Goal: Transaction & Acquisition: Purchase product/service

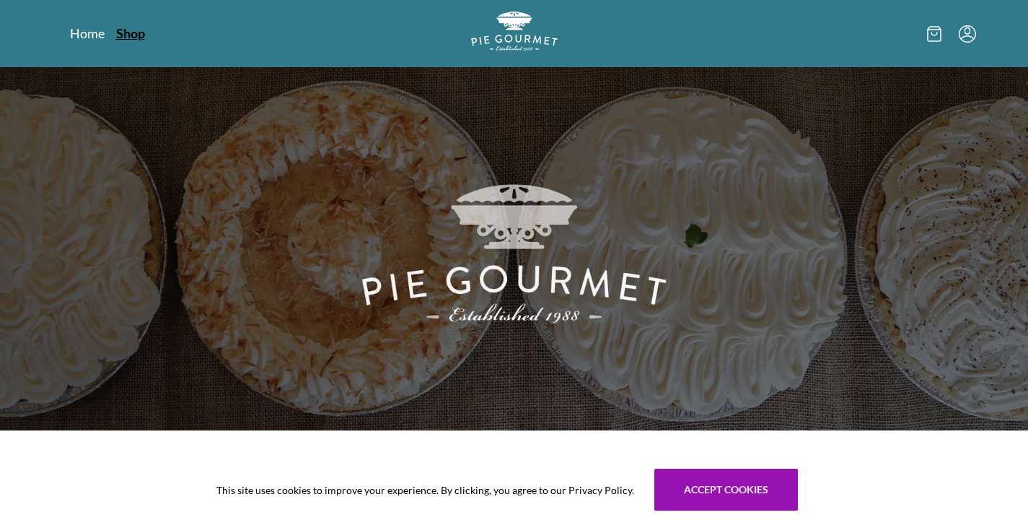
click at [131, 32] on link "Shop" at bounding box center [130, 33] width 29 height 17
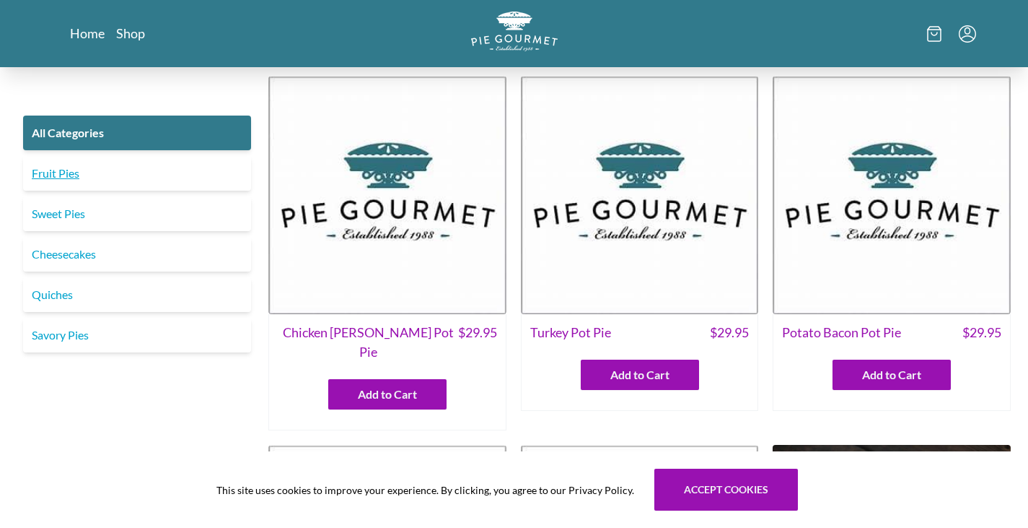
click at [94, 179] on link "Fruit Pies" at bounding box center [137, 173] width 228 height 35
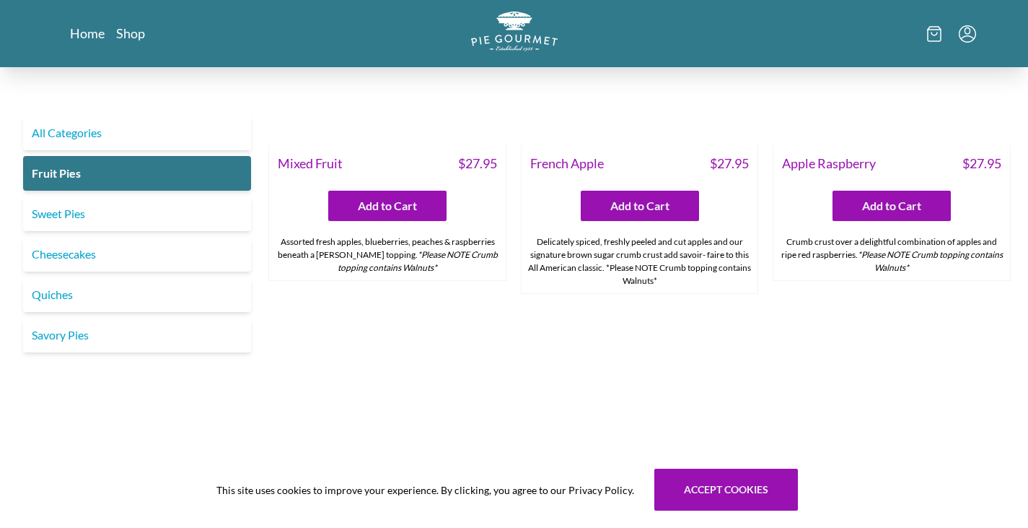
scroll to position [1368, 0]
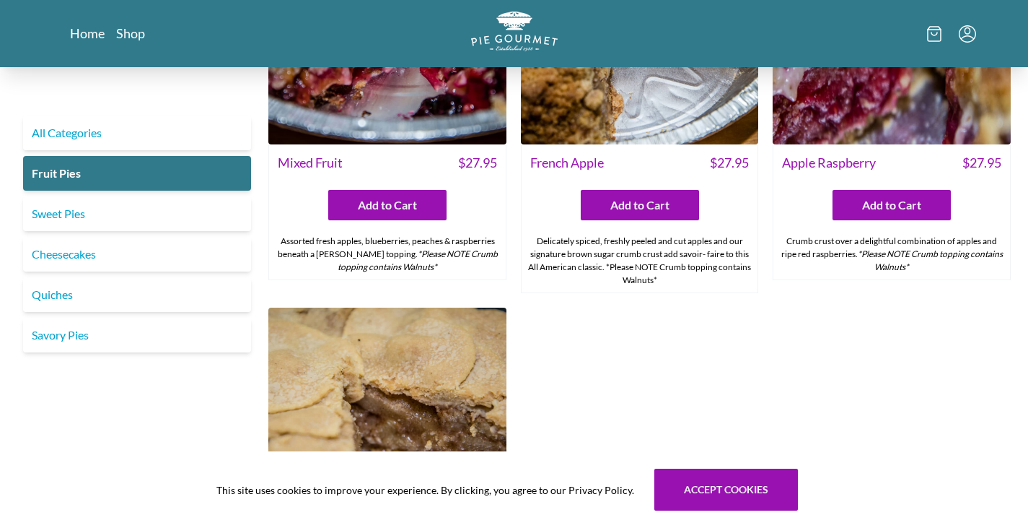
click at [882, 253] on em "*Please NOTE Crumb topping contains Walnuts*" at bounding box center [930, 260] width 145 height 24
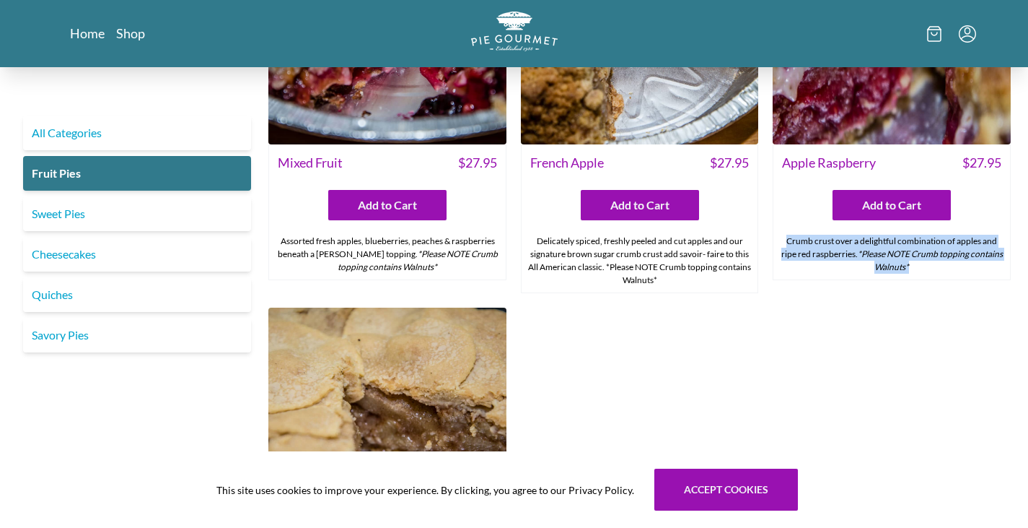
drag, startPoint x: 882, startPoint y: 253, endPoint x: 892, endPoint y: 263, distance: 14.3
click at [892, 263] on em "*Please NOTE Crumb topping contains Walnuts*" at bounding box center [930, 260] width 145 height 24
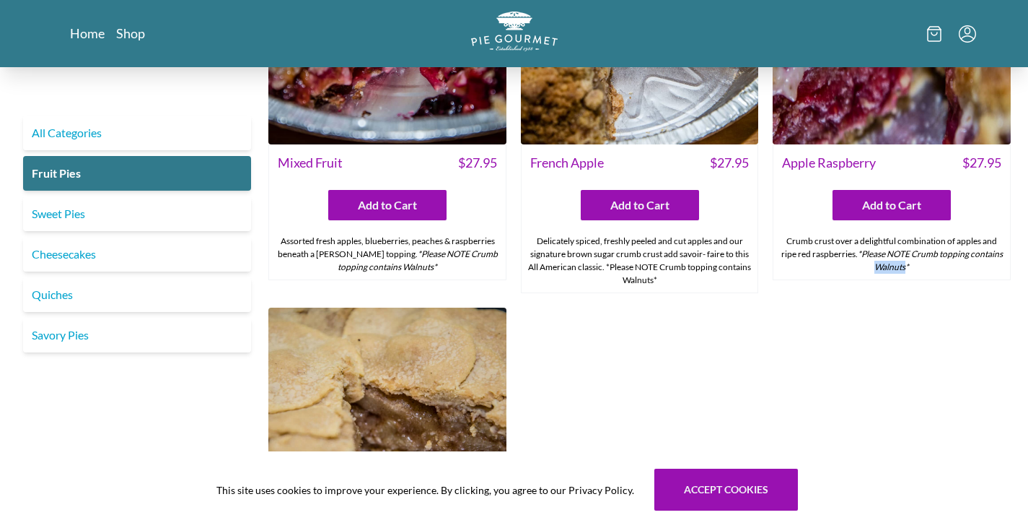
click at [892, 263] on em "*Please NOTE Crumb topping contains Walnuts*" at bounding box center [930, 260] width 145 height 24
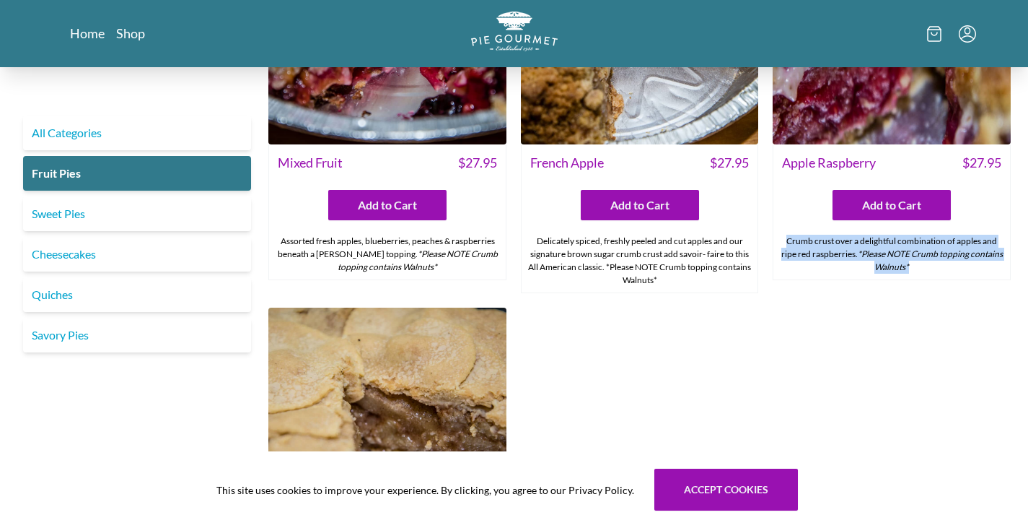
click at [892, 263] on em "*Please NOTE Crumb topping contains Walnuts*" at bounding box center [930, 260] width 145 height 24
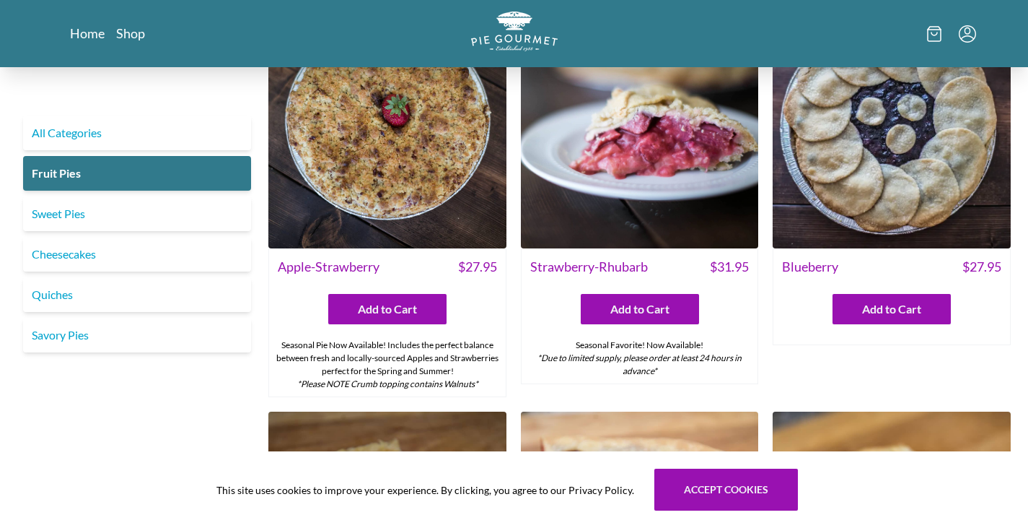
scroll to position [73, 0]
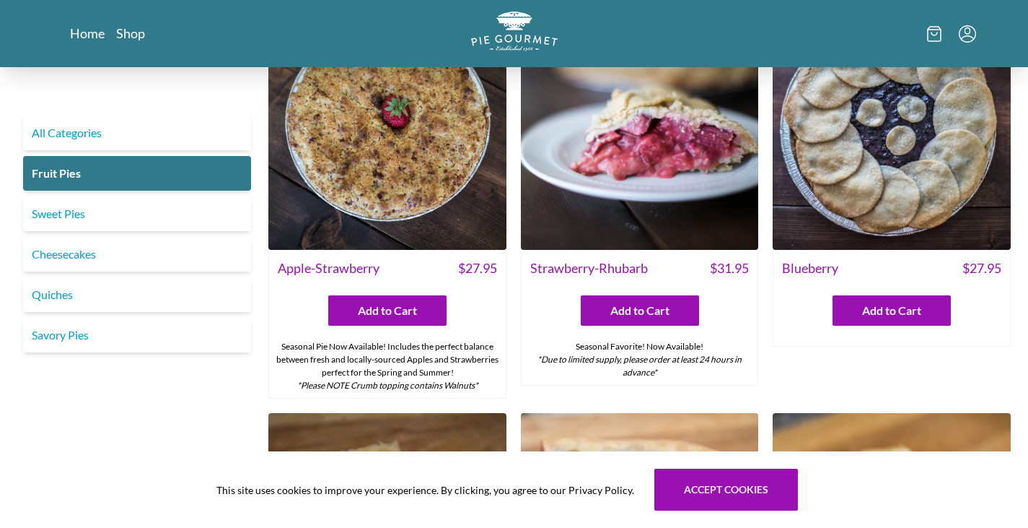
click at [707, 181] on img at bounding box center [640, 131] width 238 height 238
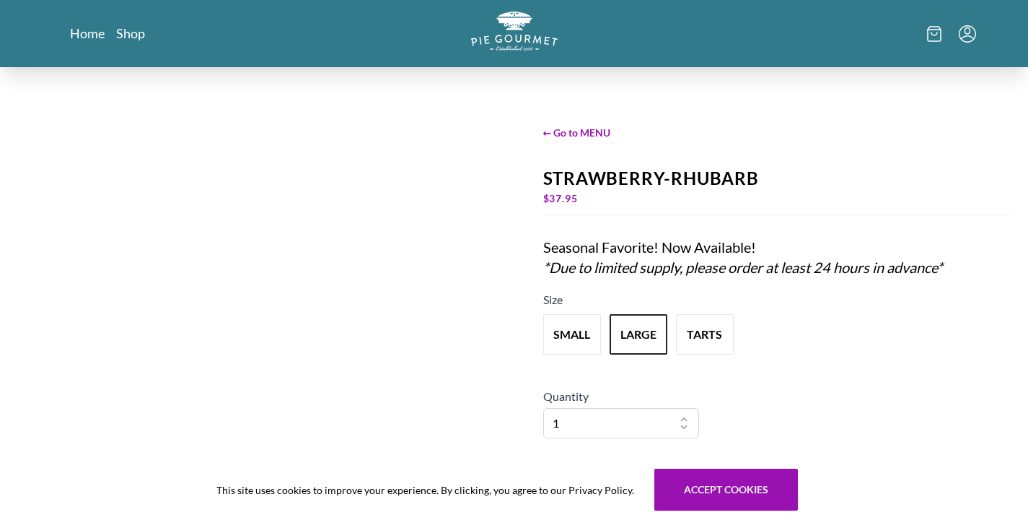
scroll to position [1, 0]
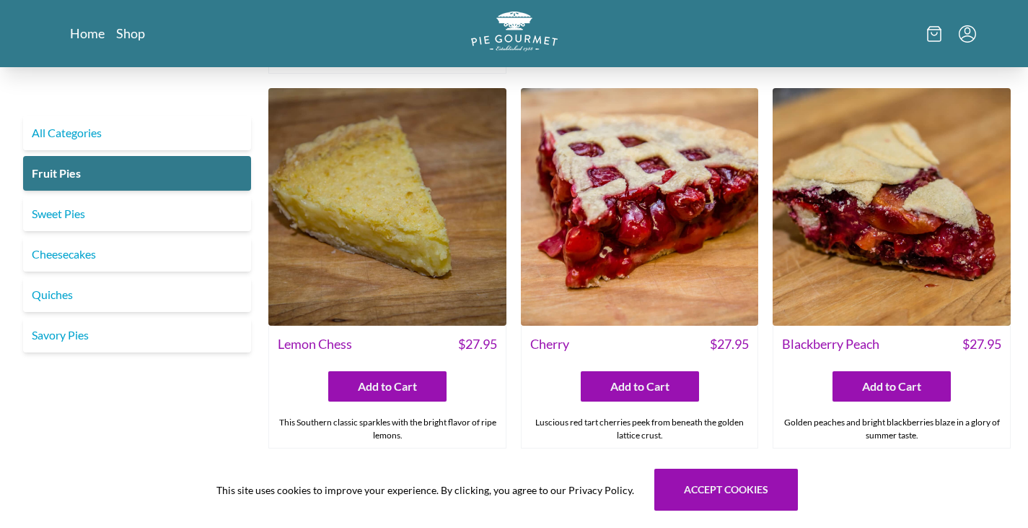
scroll to position [398, 0]
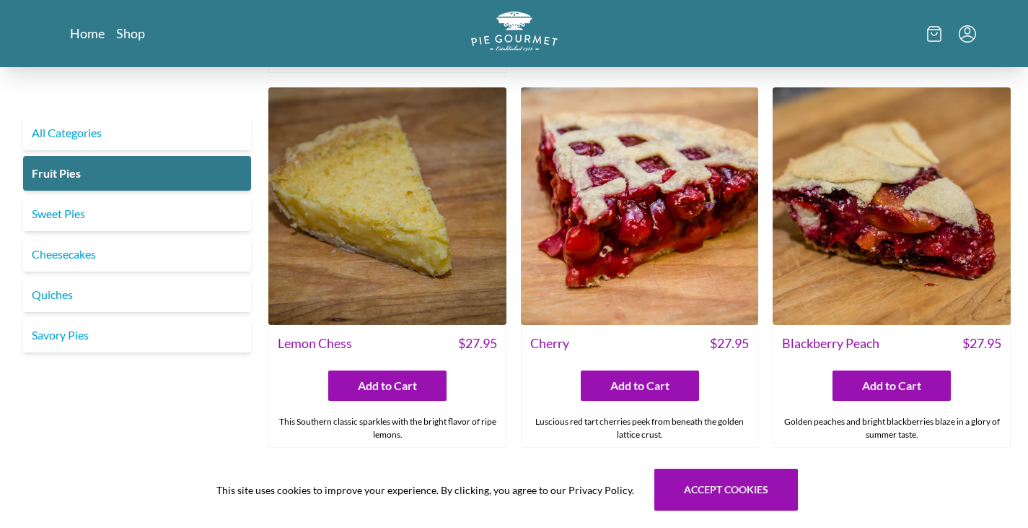
click at [876, 184] on img at bounding box center [892, 206] width 238 height 238
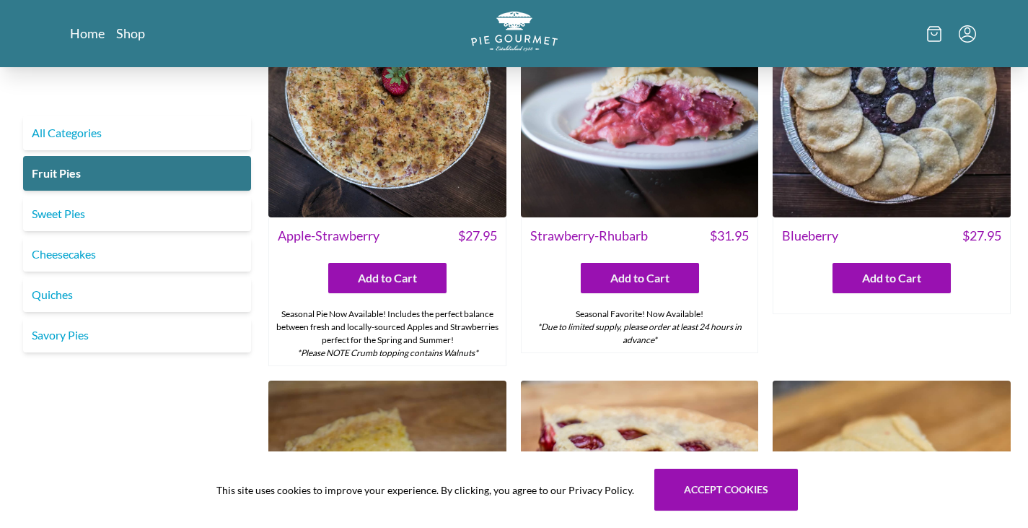
scroll to position [105, 0]
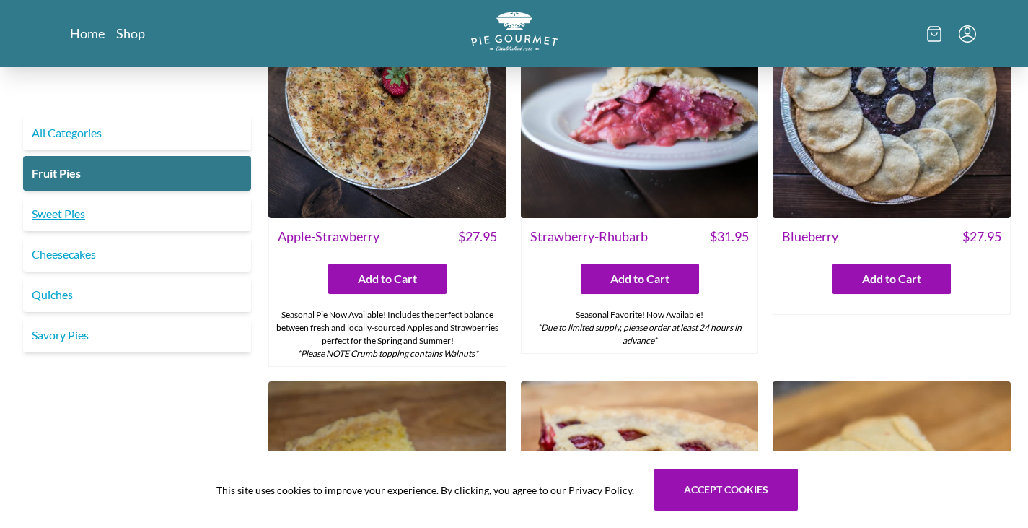
click at [83, 211] on link "Sweet Pies" at bounding box center [137, 213] width 228 height 35
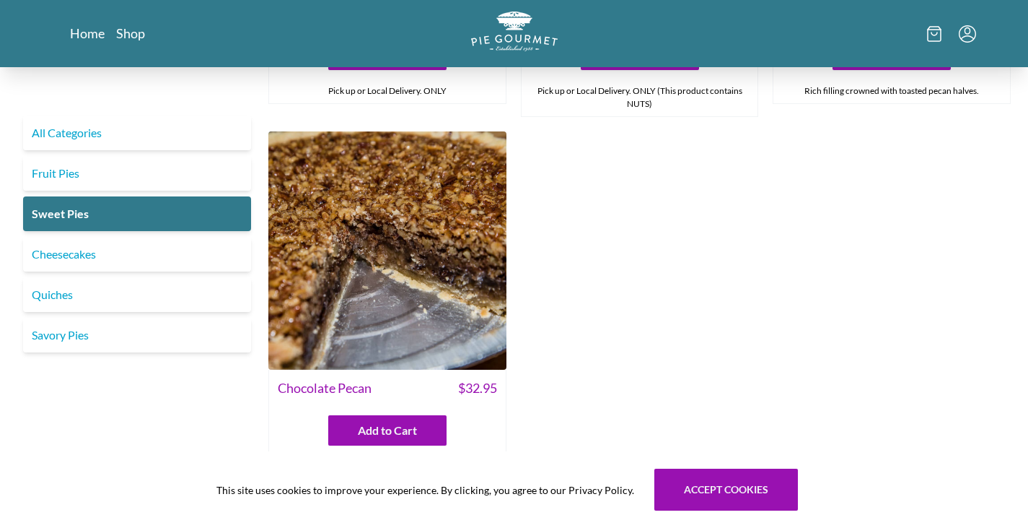
scroll to position [689, 0]
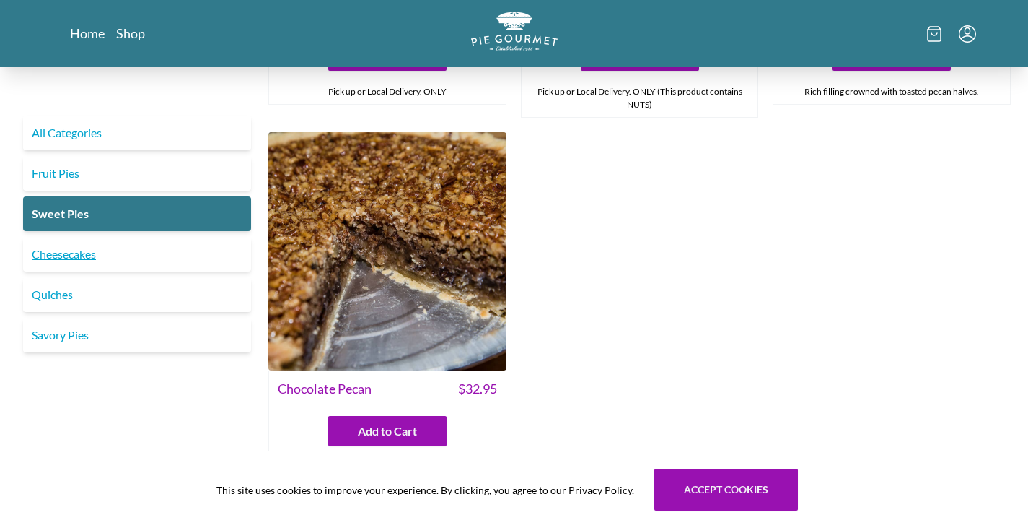
click at [87, 255] on link "Cheesecakes" at bounding box center [137, 254] width 228 height 35
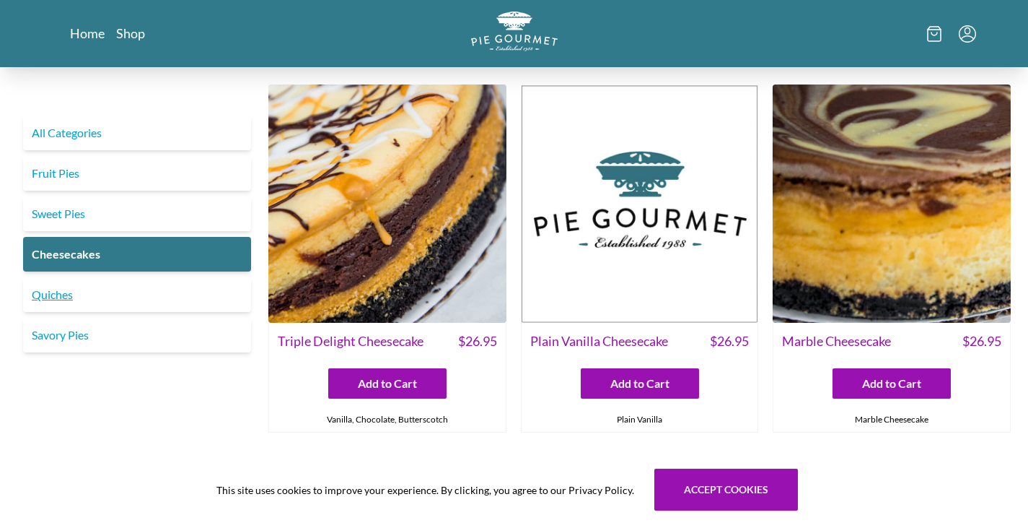
click at [97, 298] on link "Quiches" at bounding box center [137, 294] width 228 height 35
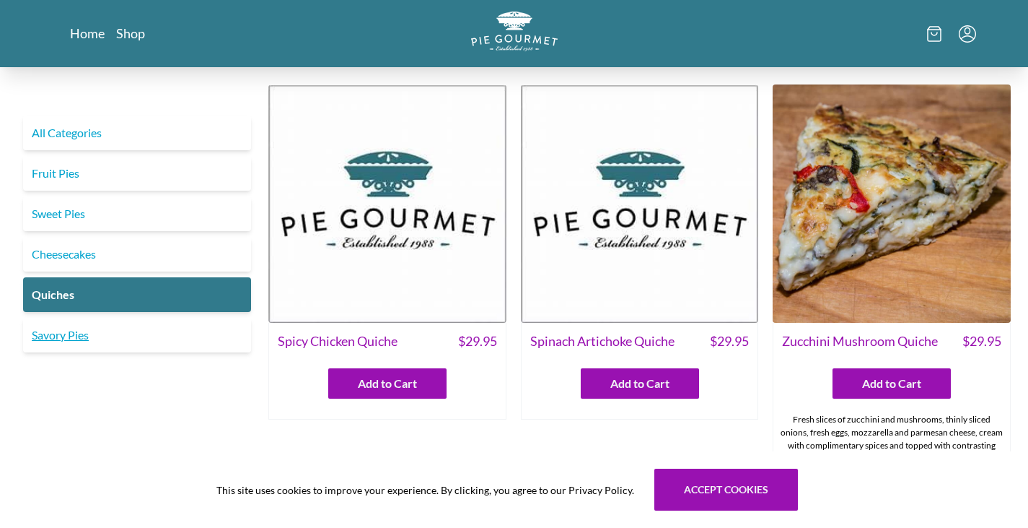
click at [99, 328] on link "Savory Pies" at bounding box center [137, 335] width 228 height 35
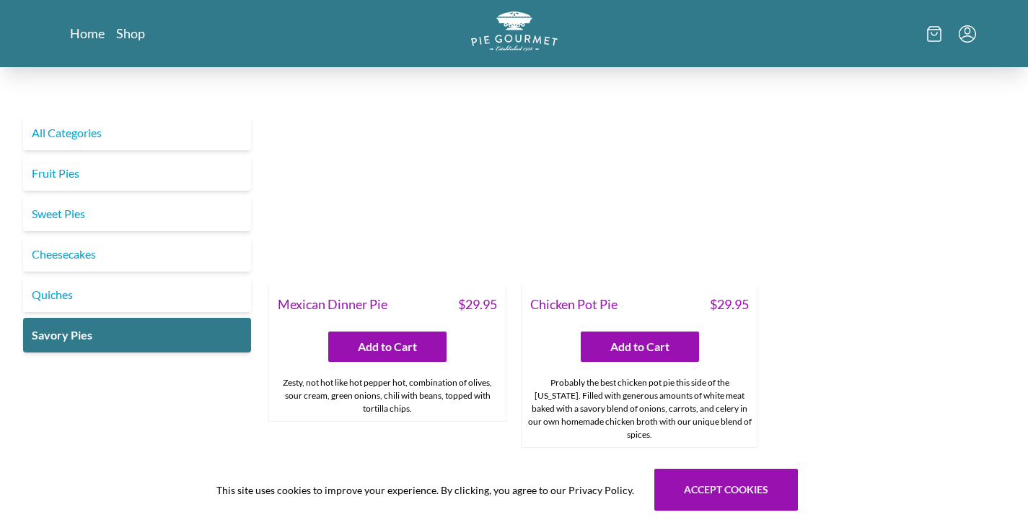
scroll to position [818, 0]
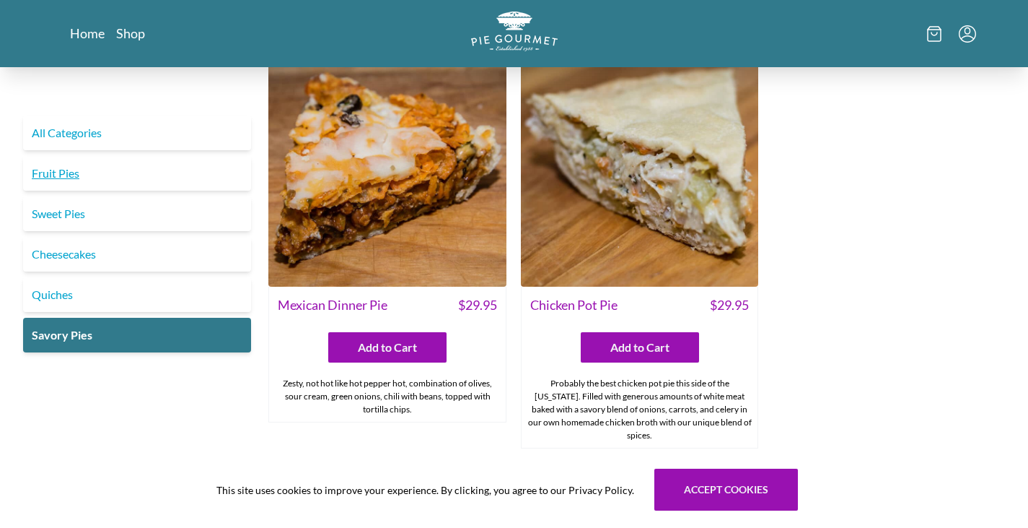
drag, startPoint x: 92, startPoint y: 161, endPoint x: 52, endPoint y: 167, distance: 40.8
click at [52, 167] on link "Fruit Pies" at bounding box center [137, 173] width 228 height 35
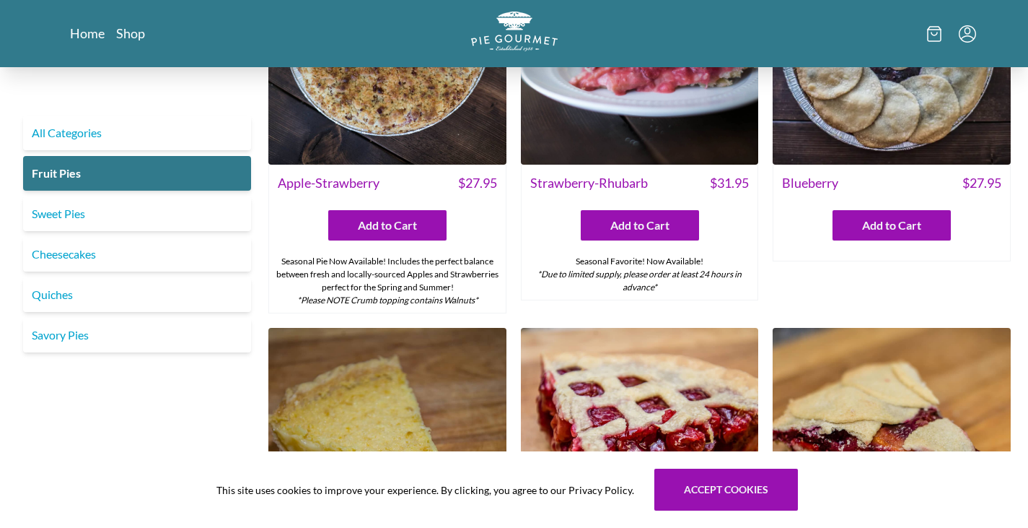
scroll to position [171, 0]
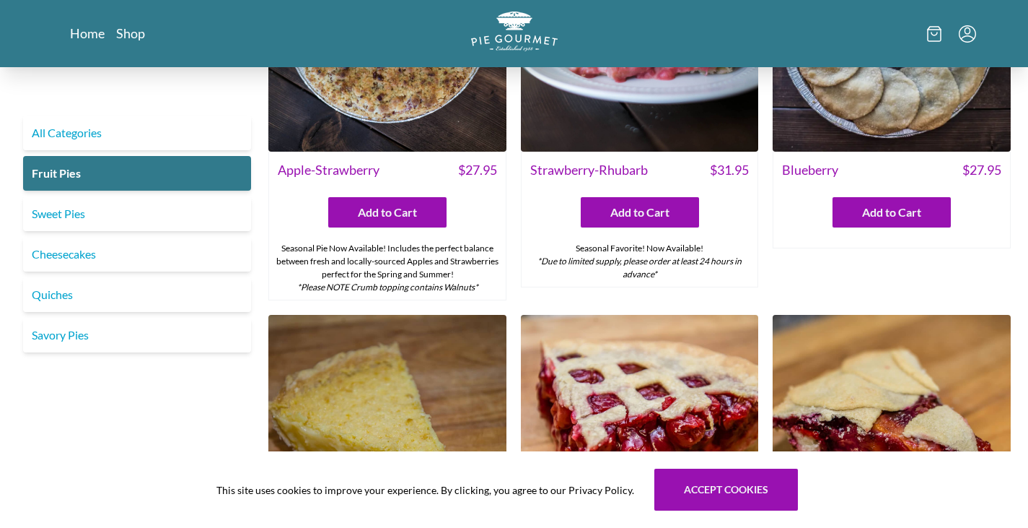
click at [652, 128] on img at bounding box center [640, 32] width 238 height 238
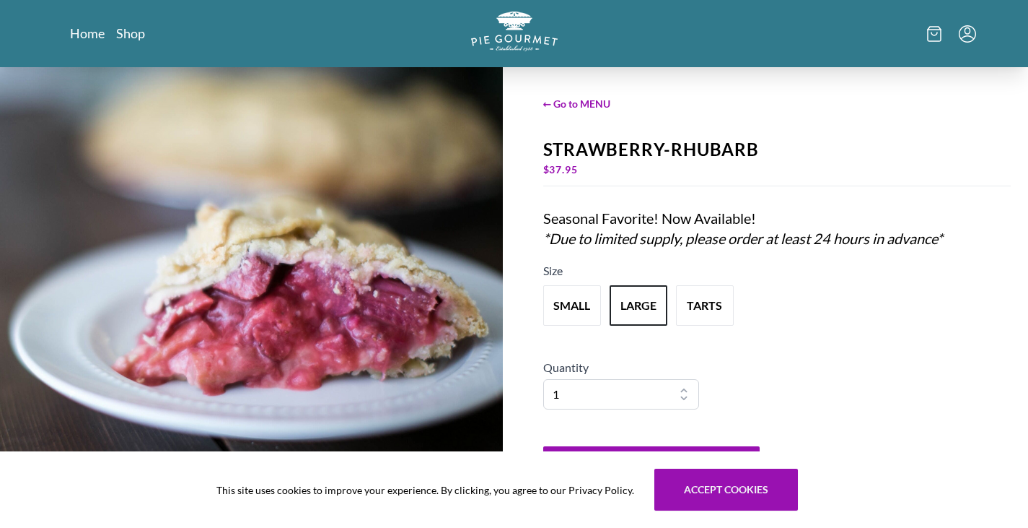
scroll to position [18, 0]
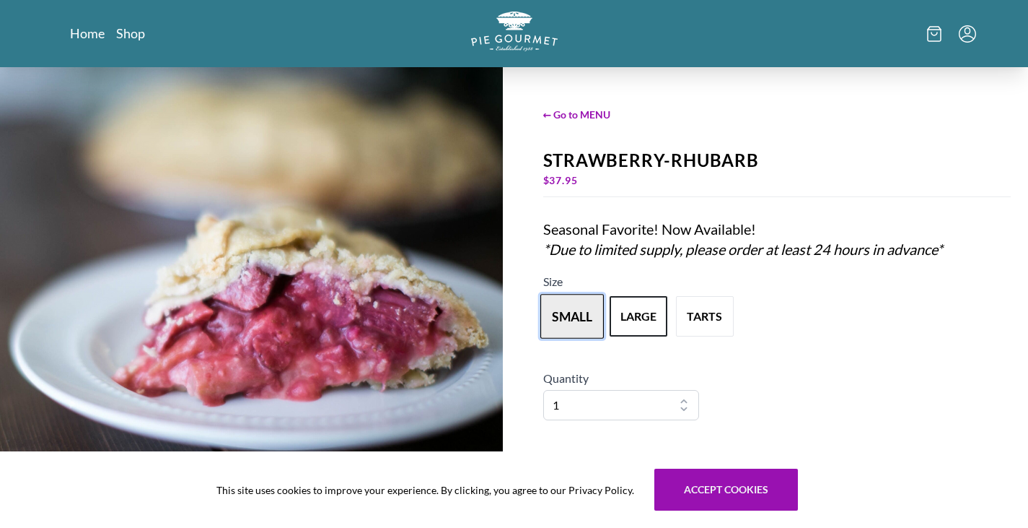
click at [570, 317] on button "small" at bounding box center [573, 316] width 64 height 45
click at [622, 318] on button "large" at bounding box center [639, 316] width 64 height 45
click at [662, 317] on button "large" at bounding box center [639, 316] width 64 height 45
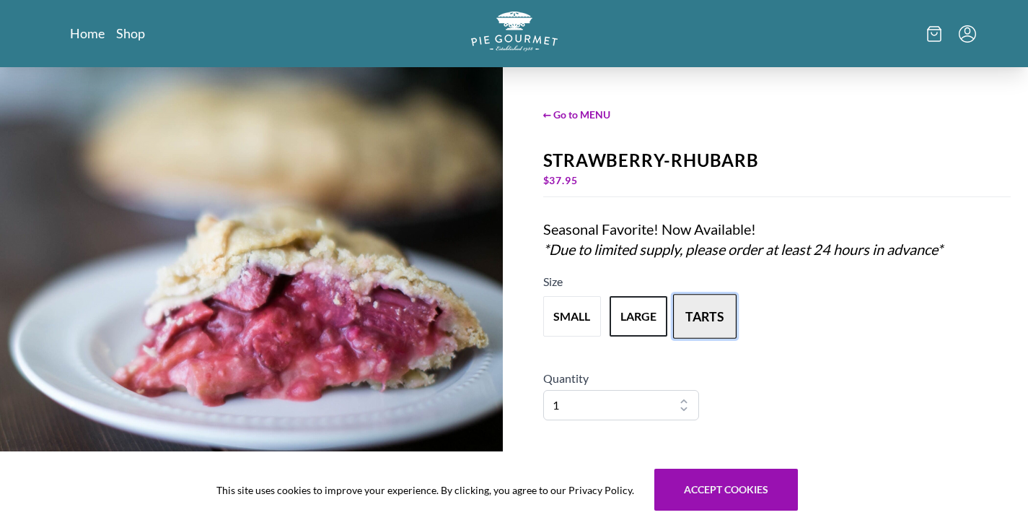
click at [701, 312] on button "tarts" at bounding box center [705, 316] width 64 height 45
click at [649, 314] on button "large" at bounding box center [639, 316] width 64 height 45
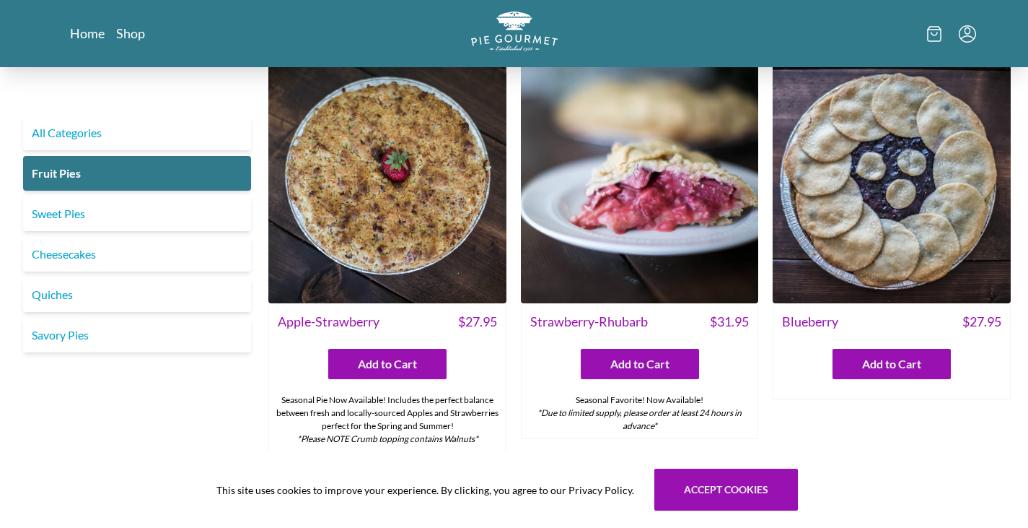
scroll to position [20, 0]
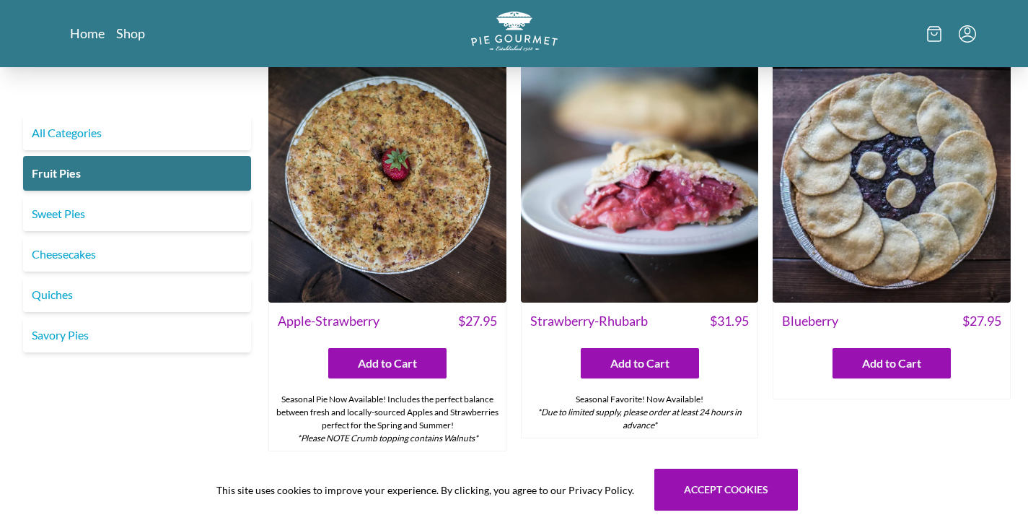
click at [611, 211] on img at bounding box center [640, 183] width 238 height 238
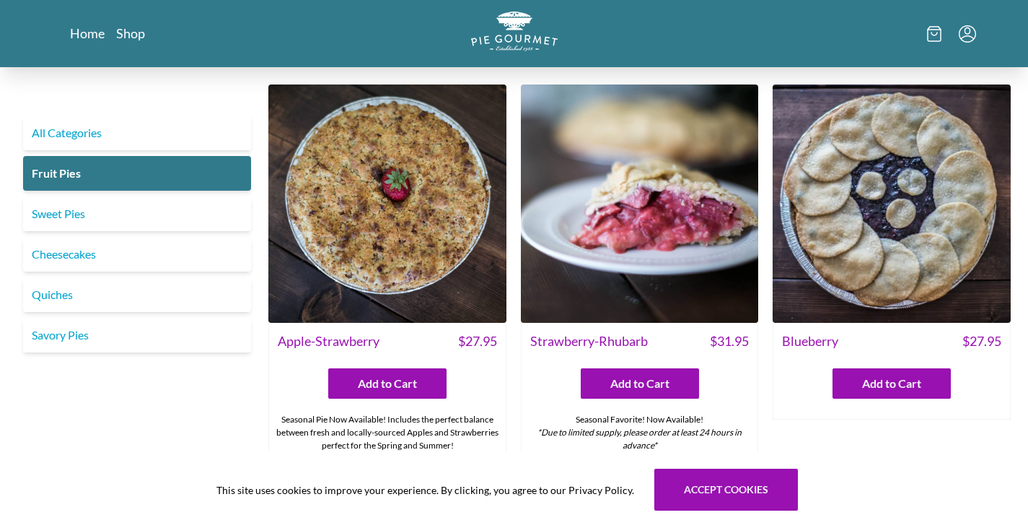
click at [866, 196] on img at bounding box center [892, 203] width 238 height 238
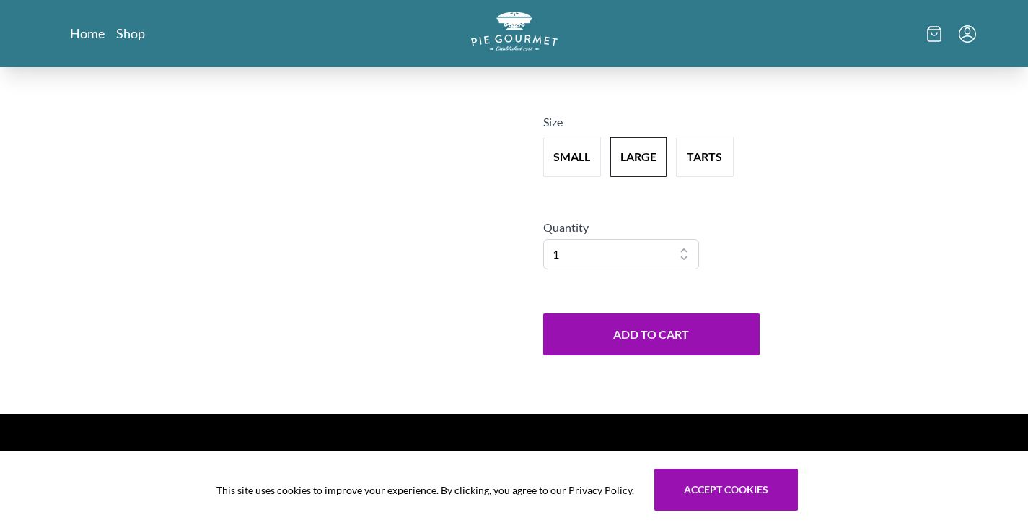
scroll to position [194, 0]
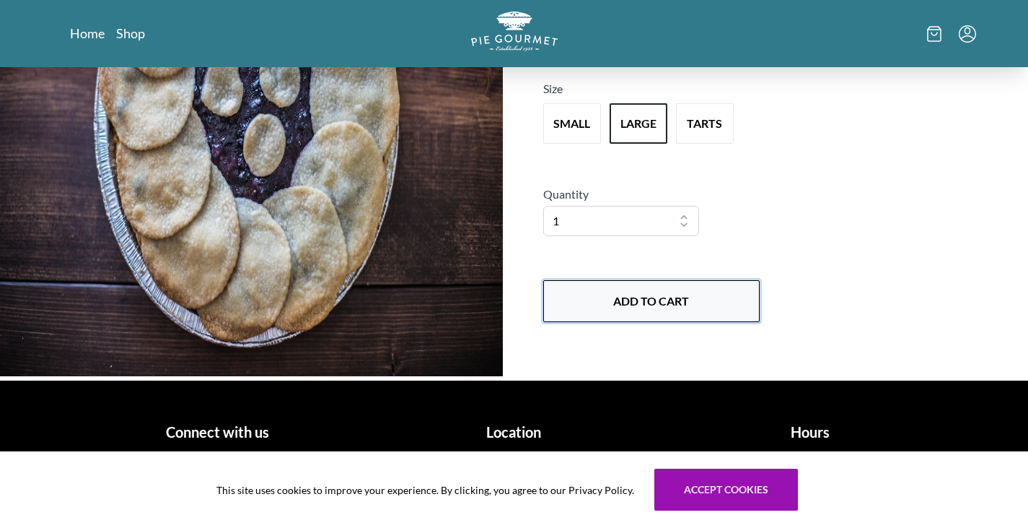
click at [654, 321] on button "Add to Cart" at bounding box center [651, 301] width 216 height 42
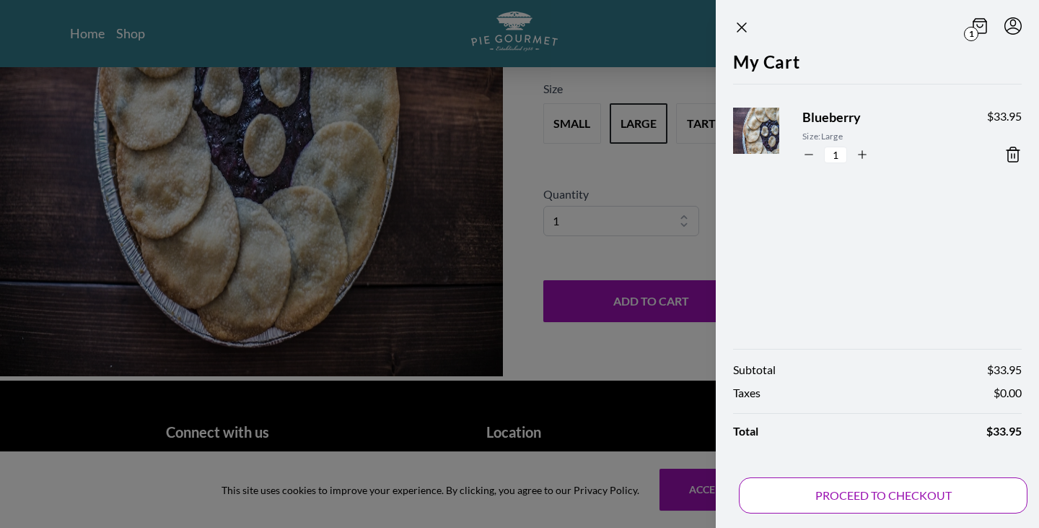
click at [841, 491] on button "PROCEED TO CHECKOUT" at bounding box center [883, 495] width 289 height 36
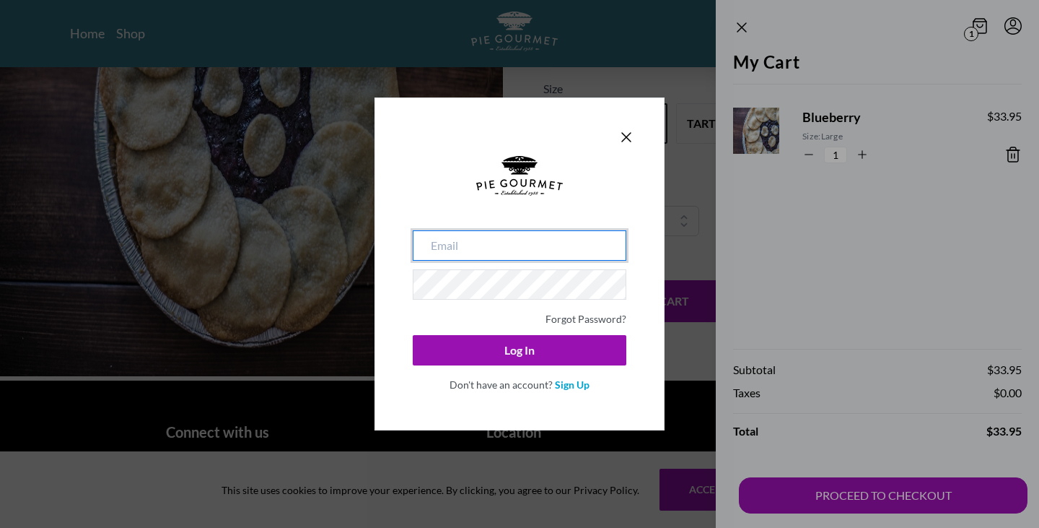
click at [538, 245] on input "email" at bounding box center [520, 245] width 214 height 30
click at [626, 134] on icon "Close panel" at bounding box center [626, 136] width 17 height 17
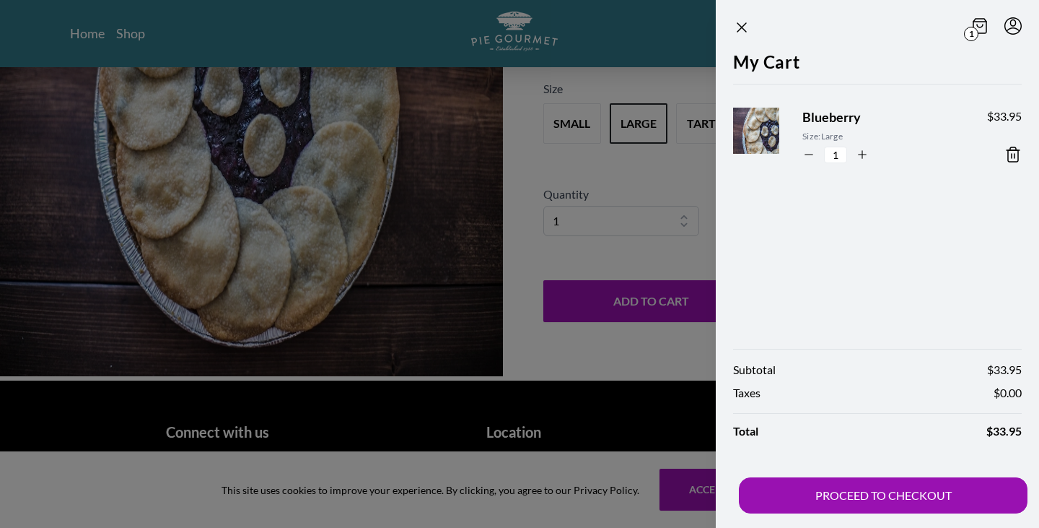
click at [669, 139] on div at bounding box center [519, 264] width 1039 height 528
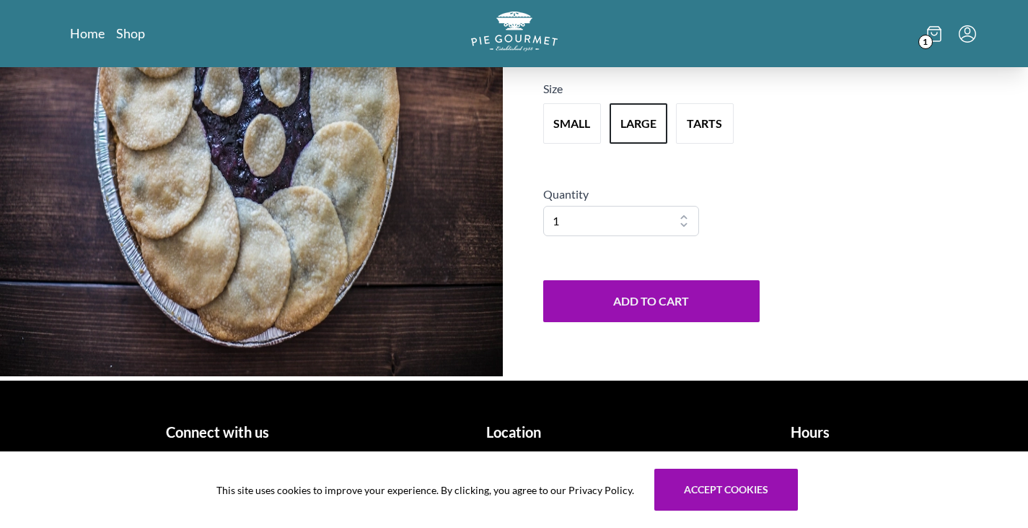
scroll to position [0, 0]
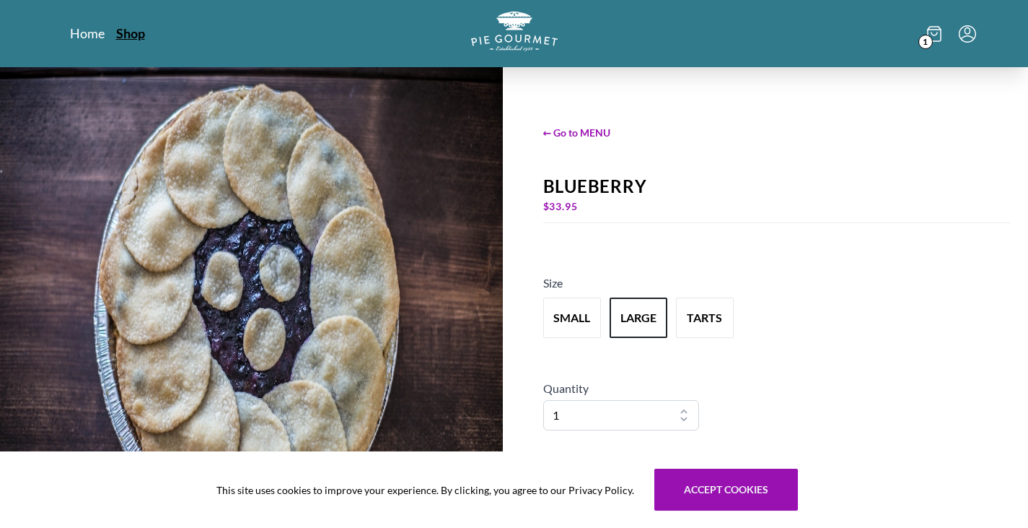
click at [131, 33] on link "Shop" at bounding box center [130, 33] width 29 height 17
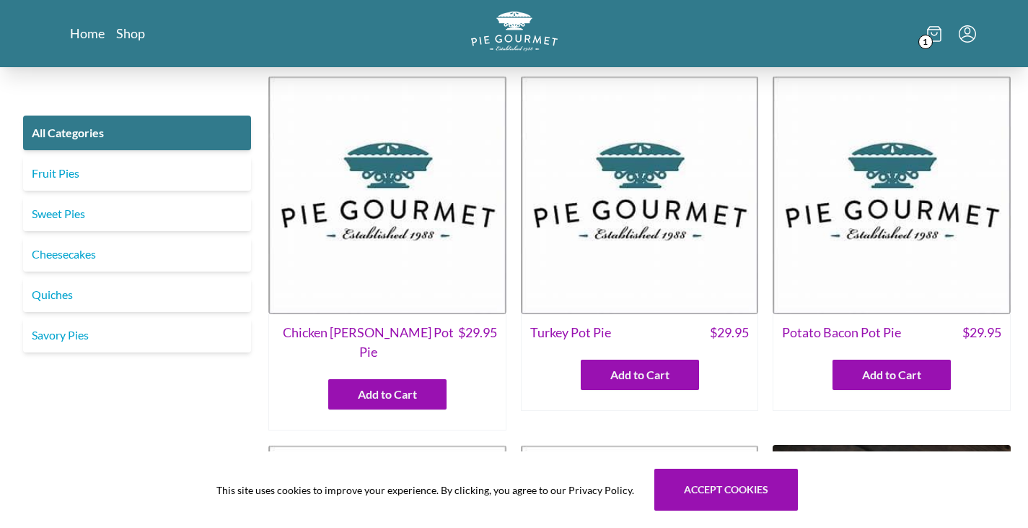
click at [188, 184] on link "Fruit Pies" at bounding box center [137, 173] width 228 height 35
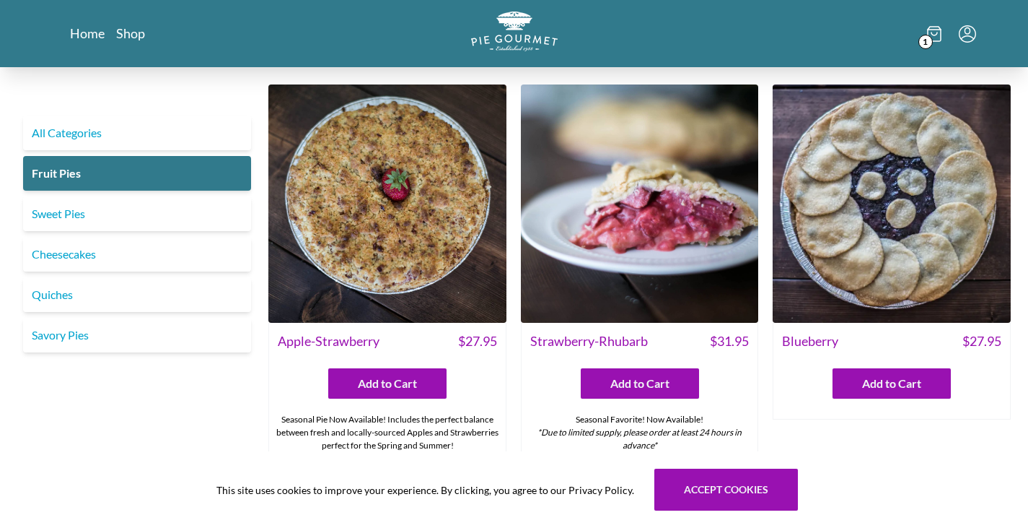
click at [860, 193] on img at bounding box center [892, 203] width 238 height 238
